Goal: Find contact information: Find contact information

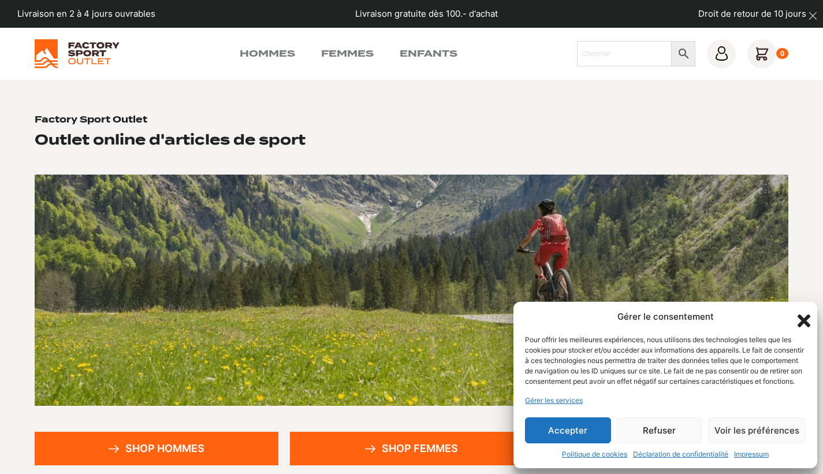
click at [639, 431] on button "Refuser" at bounding box center [660, 430] width 86 height 26
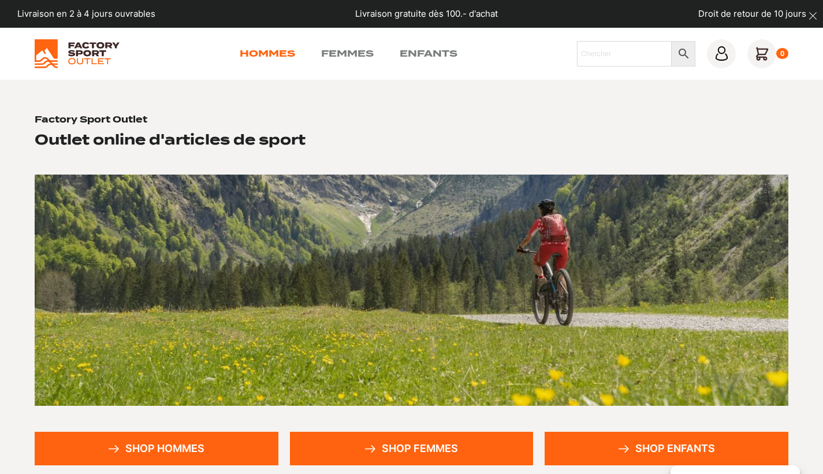
click at [250, 48] on link "Hommes" at bounding box center [267, 54] width 55 height 14
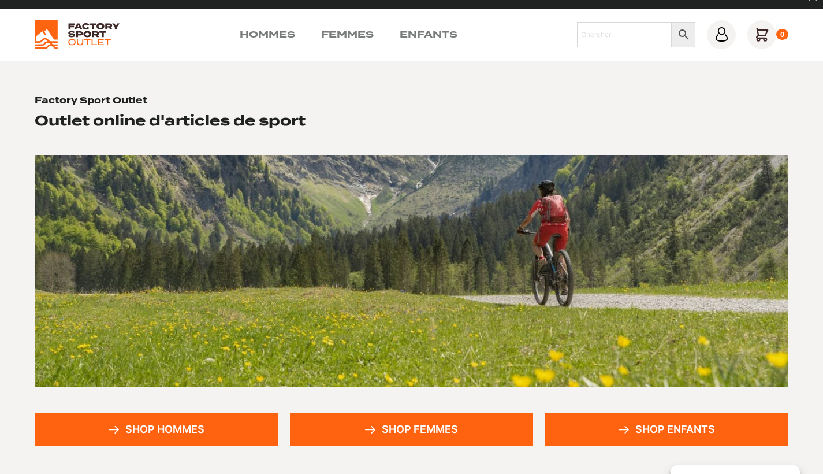
click at [399, 430] on link "Shop femmes" at bounding box center [412, 430] width 244 height 34
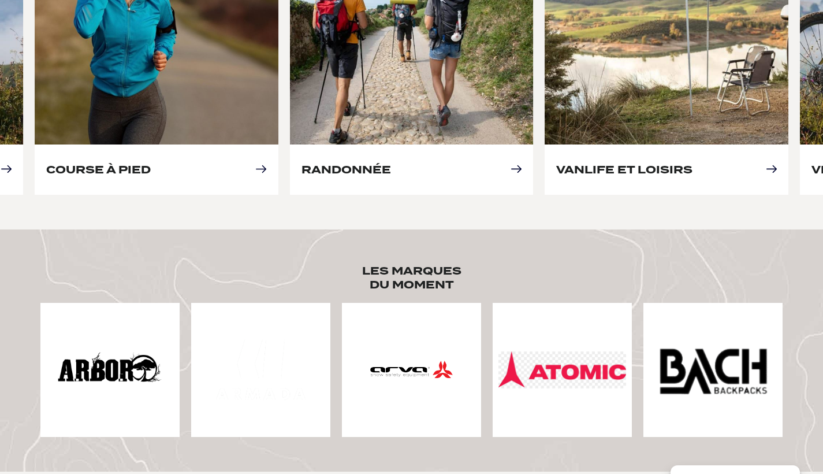
scroll to position [493, 0]
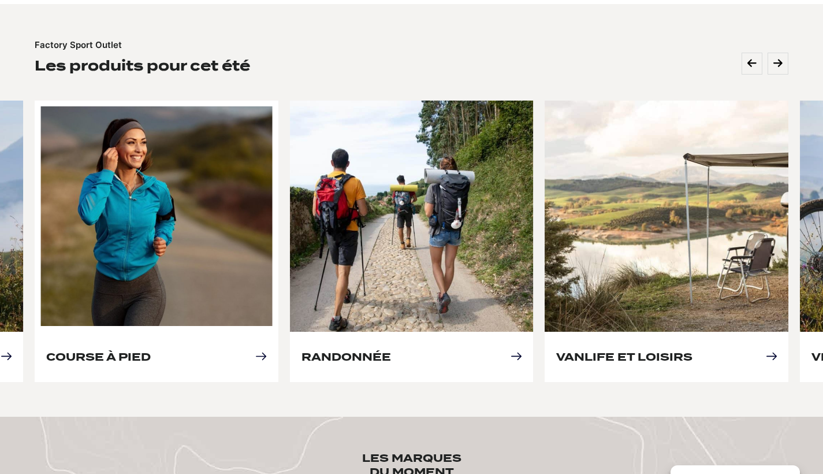
click at [151, 351] on link "Course à pied" at bounding box center [98, 357] width 105 height 12
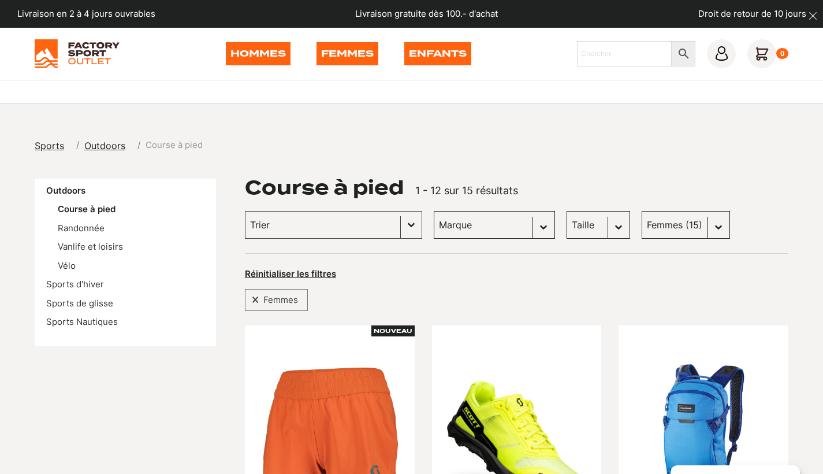
click at [101, 145] on span "Outdoors" at bounding box center [104, 146] width 41 height 12
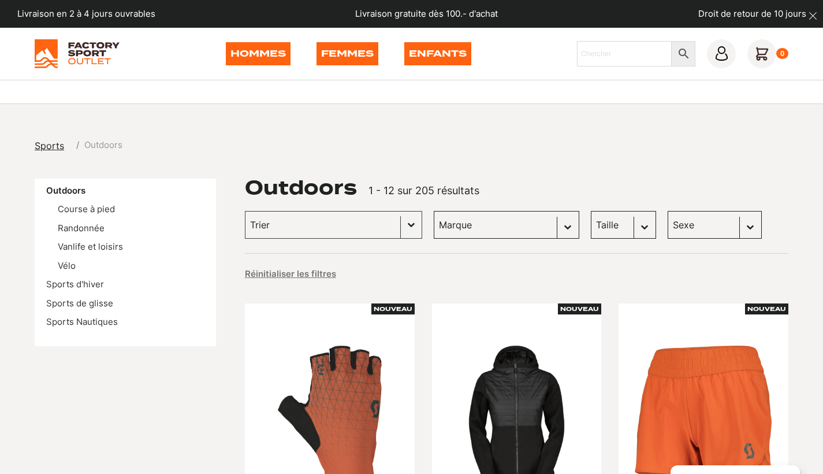
click at [254, 57] on link "Hommes" at bounding box center [258, 53] width 65 height 23
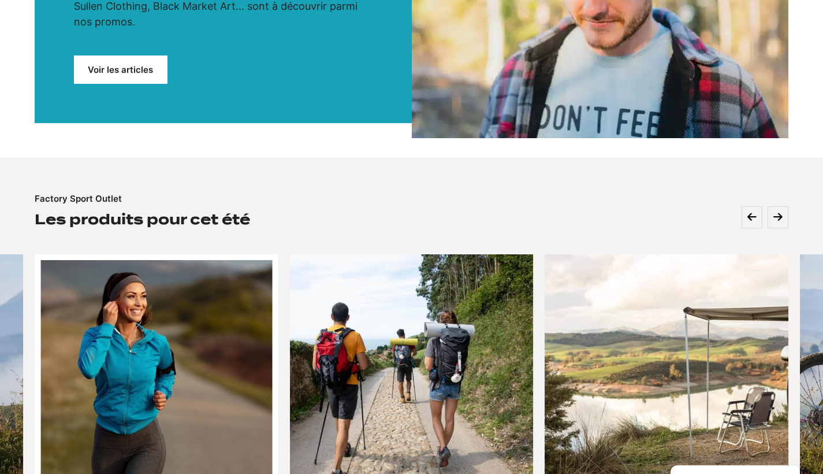
scroll to position [428, 0]
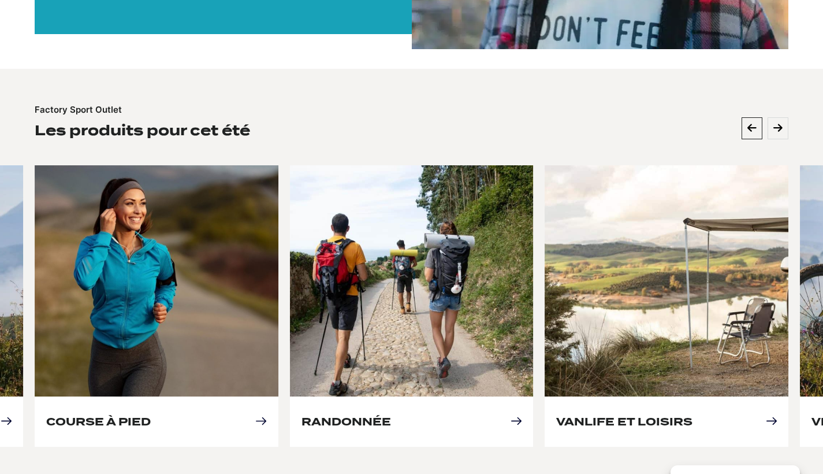
click at [749, 123] on icon at bounding box center [752, 128] width 9 height 10
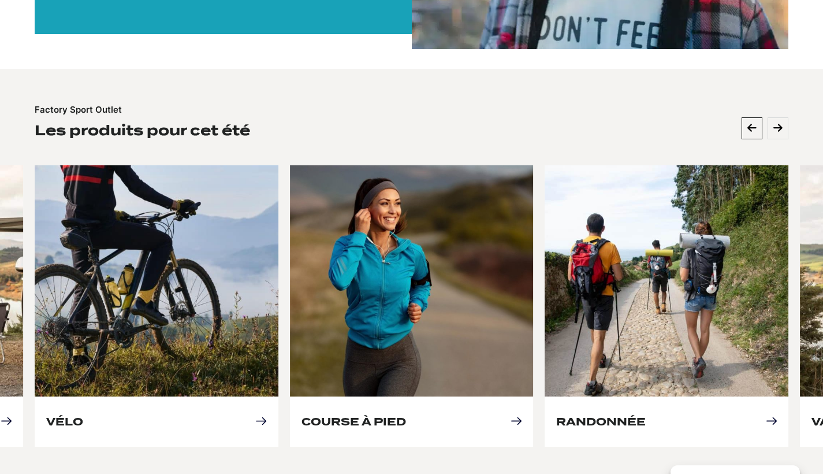
click at [750, 123] on icon at bounding box center [752, 128] width 9 height 10
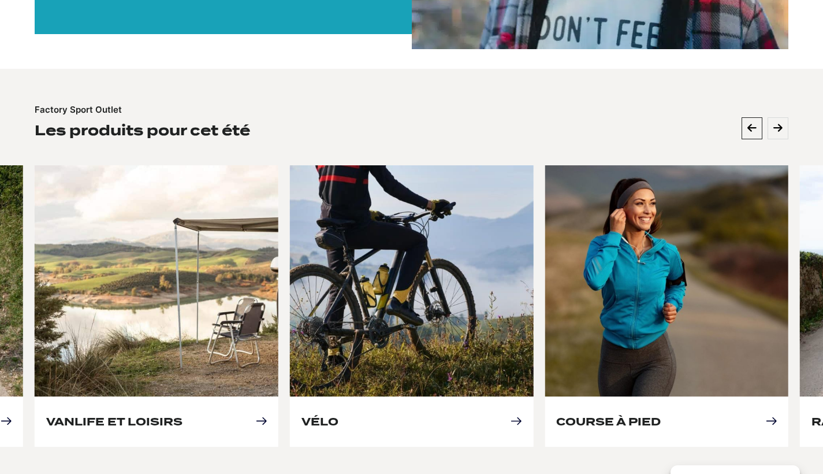
click at [750, 123] on icon at bounding box center [752, 128] width 9 height 10
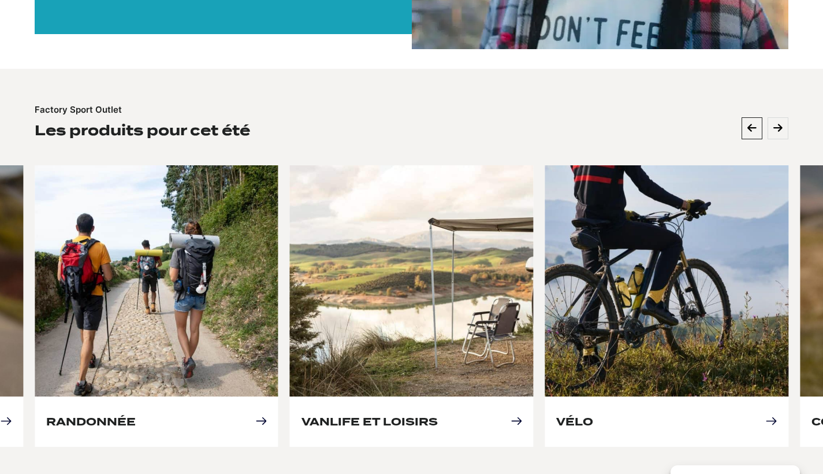
click at [748, 123] on icon at bounding box center [752, 128] width 9 height 10
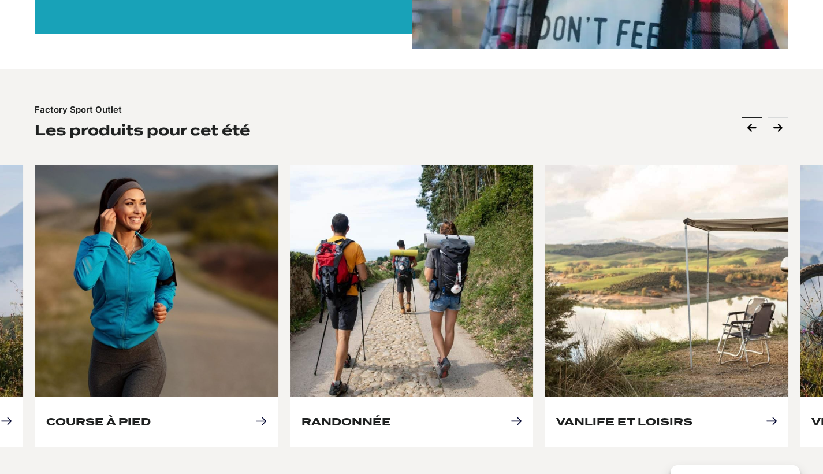
click at [748, 123] on icon at bounding box center [752, 128] width 9 height 10
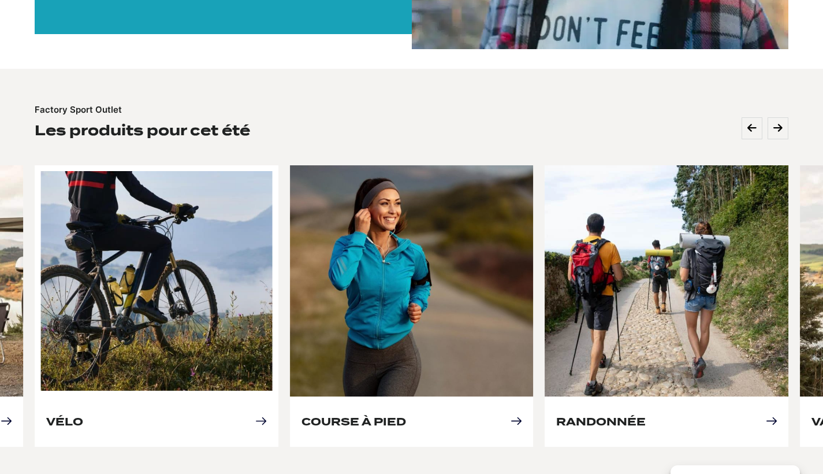
click at [83, 415] on link "Vélo" at bounding box center [64, 421] width 37 height 12
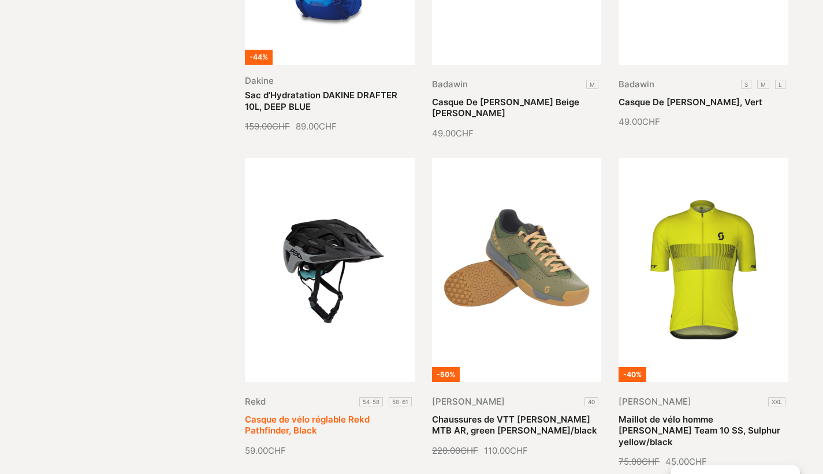
scroll to position [1135, 0]
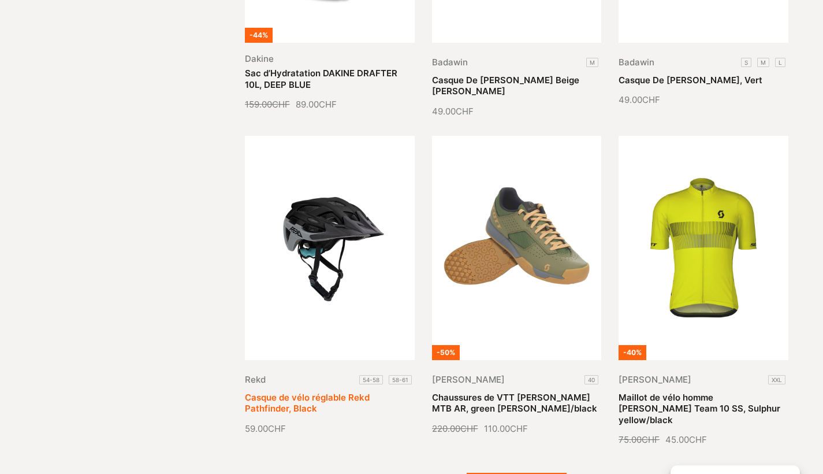
click at [324, 392] on link "Casque de vélo réglable Rekd Pathfinder, Black" at bounding box center [307, 403] width 125 height 23
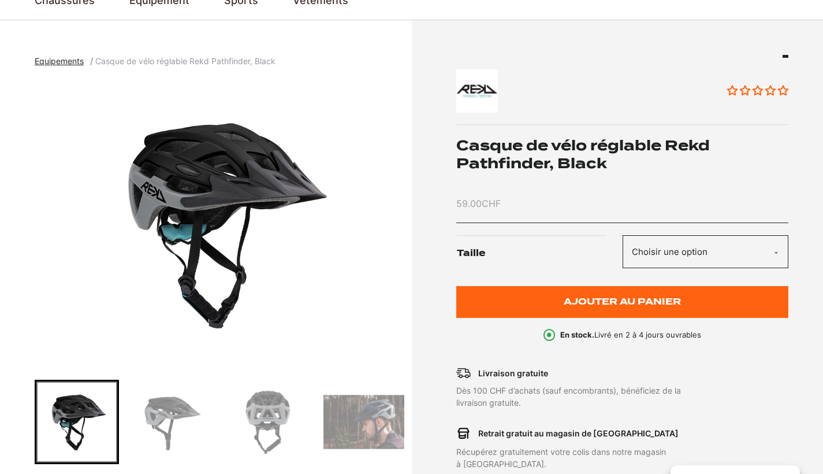
scroll to position [99, 0]
click at [62, 418] on img "Go to slide 1" at bounding box center [76, 421] width 81 height 81
click at [159, 421] on img "Go to slide 2" at bounding box center [172, 421] width 81 height 81
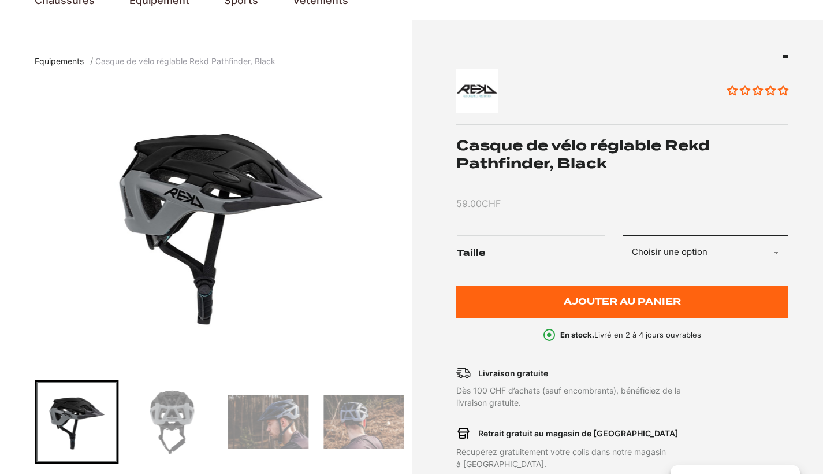
click at [268, 421] on img "Go to slide 4" at bounding box center [268, 421] width 81 height 81
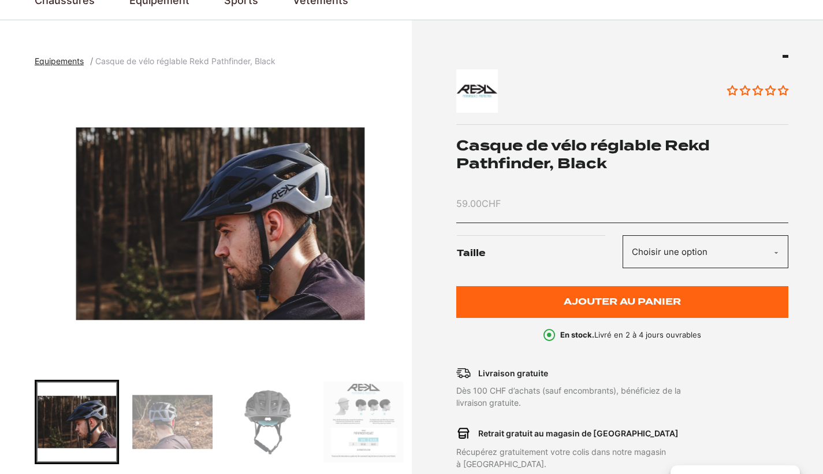
click at [334, 426] on img "Go to slide 7" at bounding box center [364, 421] width 81 height 81
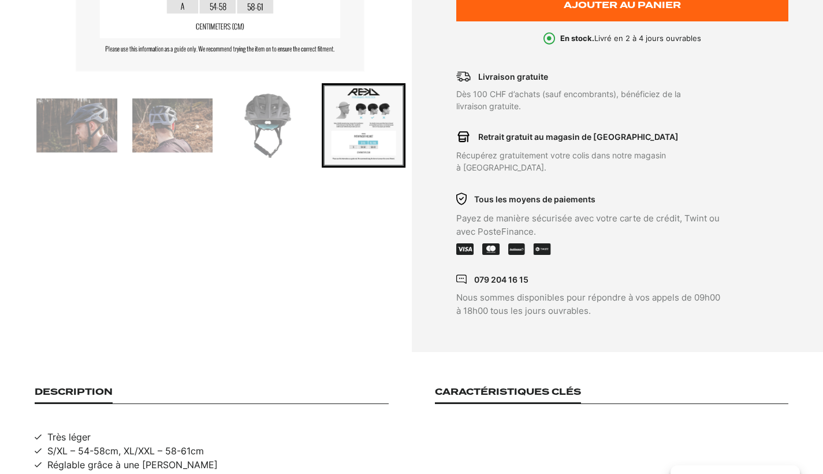
scroll to position [489, 0]
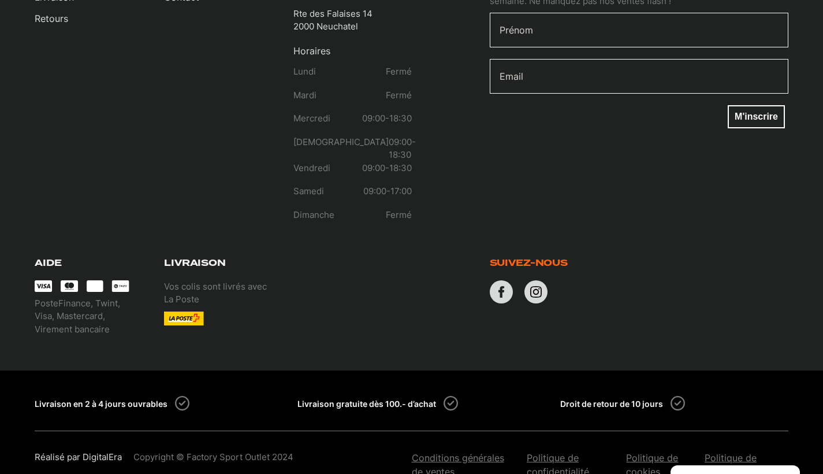
scroll to position [601, 0]
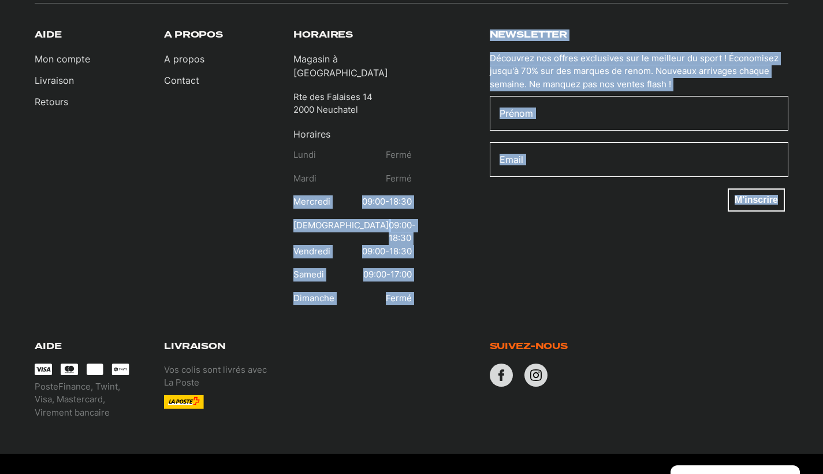
drag, startPoint x: 294, startPoint y: 173, endPoint x: 413, endPoint y: 242, distance: 137.2
click at [412, 243] on div "Aide Mon compte Livraison Retours A propos A propos Contact Horaires Magasin à …" at bounding box center [412, 171] width 754 height 285
click at [413, 242] on div "Newsletter Découvrez nos offres exclusives sur le meilleur du sport ! Économise…" at bounding box center [600, 171] width 377 height 285
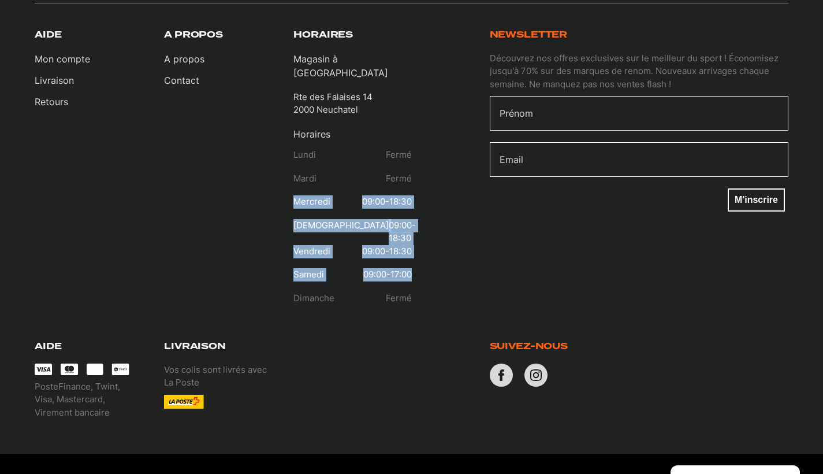
drag, startPoint x: 296, startPoint y: 175, endPoint x: 410, endPoint y: 242, distance: 131.3
click at [410, 242] on div "Horaires Lundi Fermé Mardi Fermé Mercredi 09:00-18:30 Jeudi 09:00-18:30 Vendred…" at bounding box center [353, 218] width 118 height 193
copy div "Mercredi 09:00-18:30 Jeudi 09:00-18:30 Vendredi 09:00-18:30 Samedi 09:00-17:00"
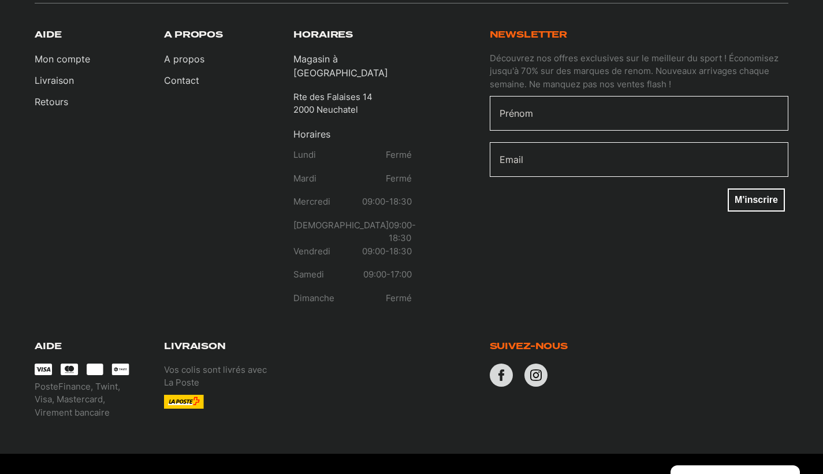
click at [190, 222] on div "A propos A propos Contact" at bounding box center [223, 171] width 118 height 285
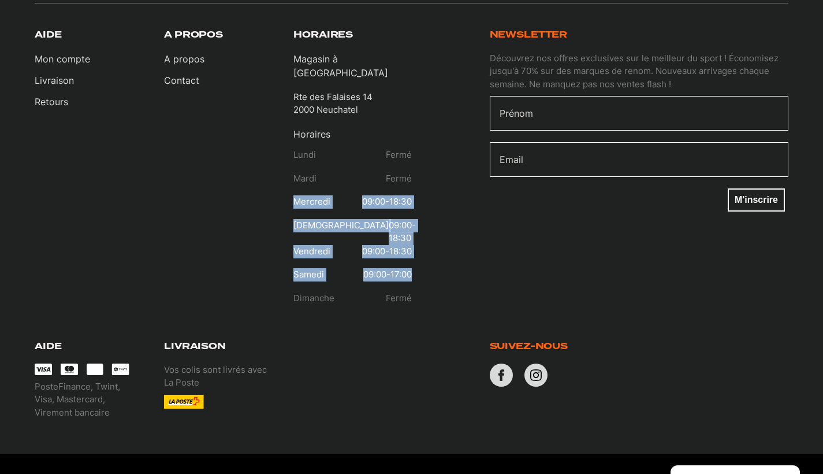
drag, startPoint x: 295, startPoint y: 177, endPoint x: 410, endPoint y: 243, distance: 132.5
click at [410, 243] on div "Horaires Lundi Fermé Mardi Fermé Mercredi 09:00-18:30 Jeudi 09:00-18:30 Vendred…" at bounding box center [353, 218] width 118 height 193
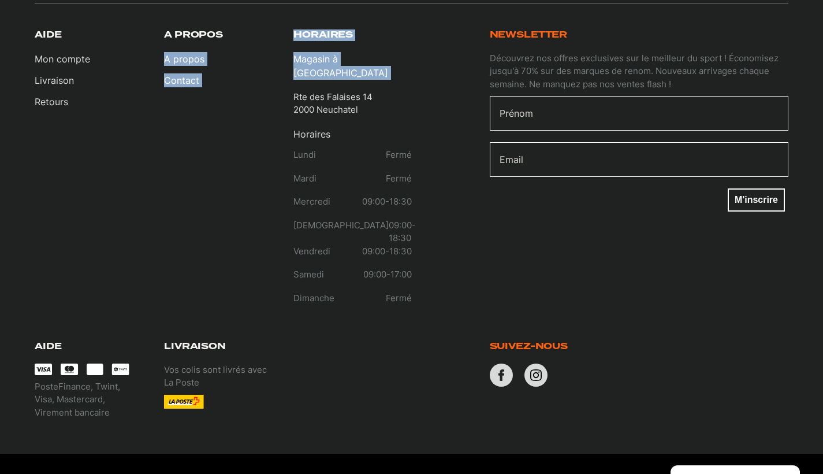
click at [288, 76] on div "[PERSON_NAME] compte Livraison Retours A propos A propos Contact Horaires Magas…" at bounding box center [223, 171] width 377 height 285
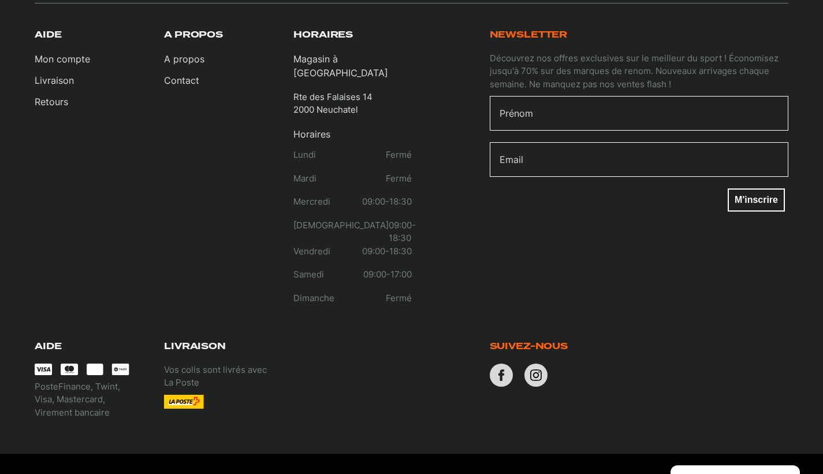
click at [295, 91] on p "Rte des Falaises 14 2000 Neuchatel" at bounding box center [333, 104] width 79 height 26
drag, startPoint x: 294, startPoint y: 70, endPoint x: 370, endPoint y: 83, distance: 77.2
click at [370, 91] on p "Rte des Falaises 14 2000 Neuchatel" at bounding box center [333, 104] width 79 height 26
copy p "Rte des Falaises 14 2000 Neuchatel"
